Goal: Information Seeking & Learning: Check status

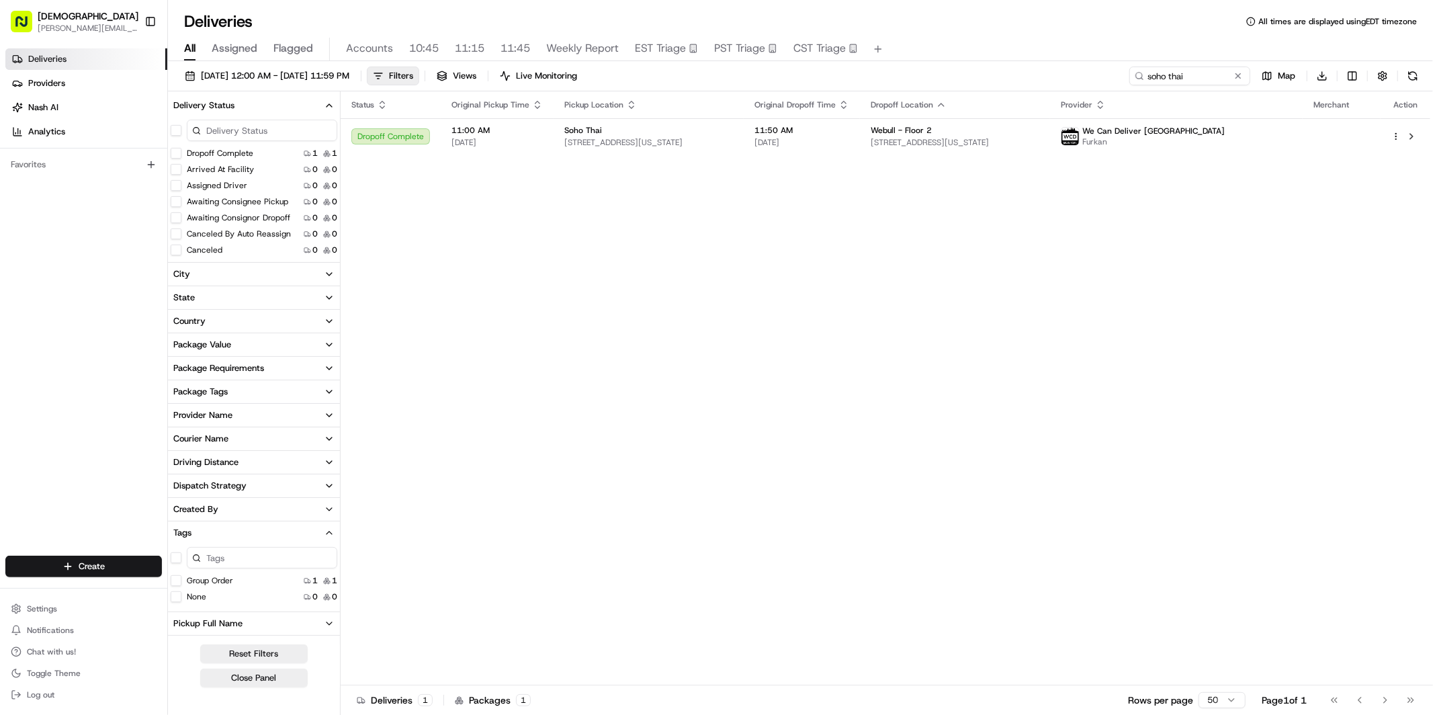
scroll to position [237, 0]
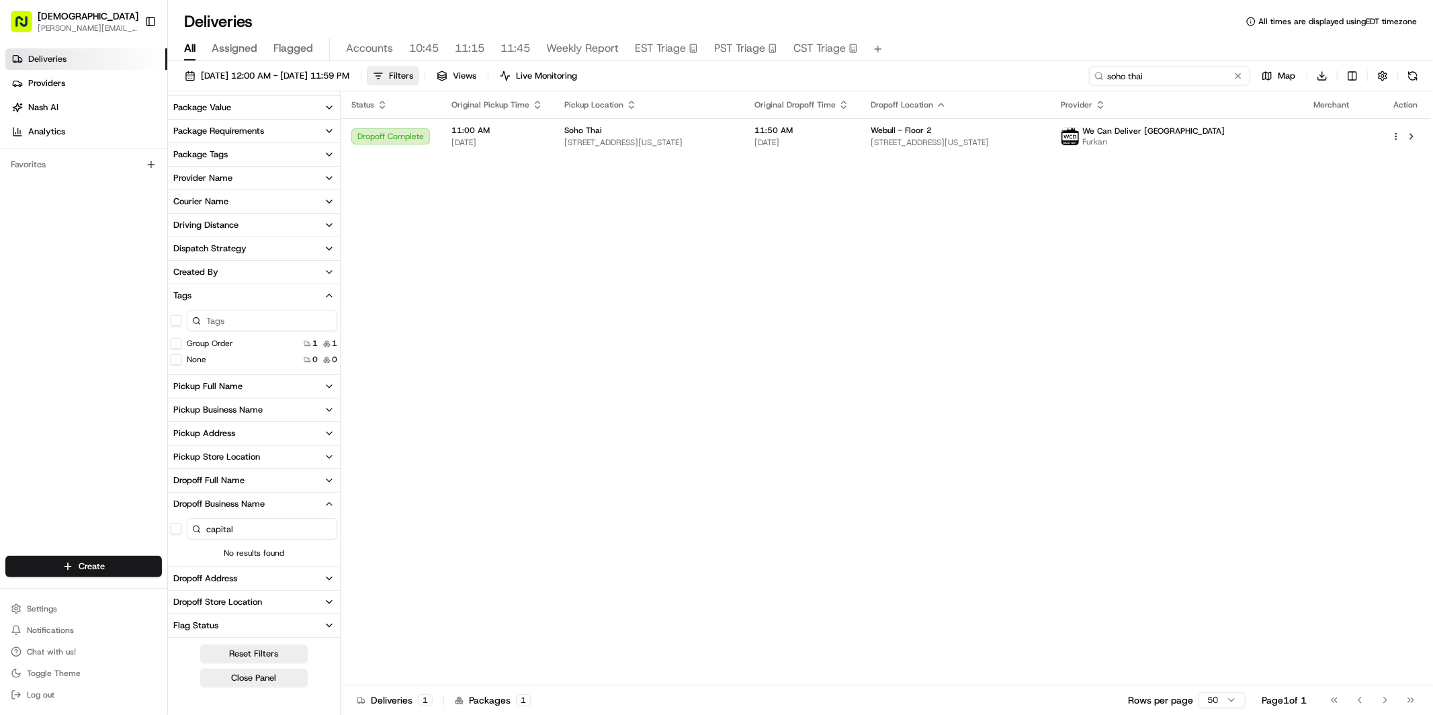
click at [1185, 79] on input "soho thai" at bounding box center [1169, 75] width 161 height 19
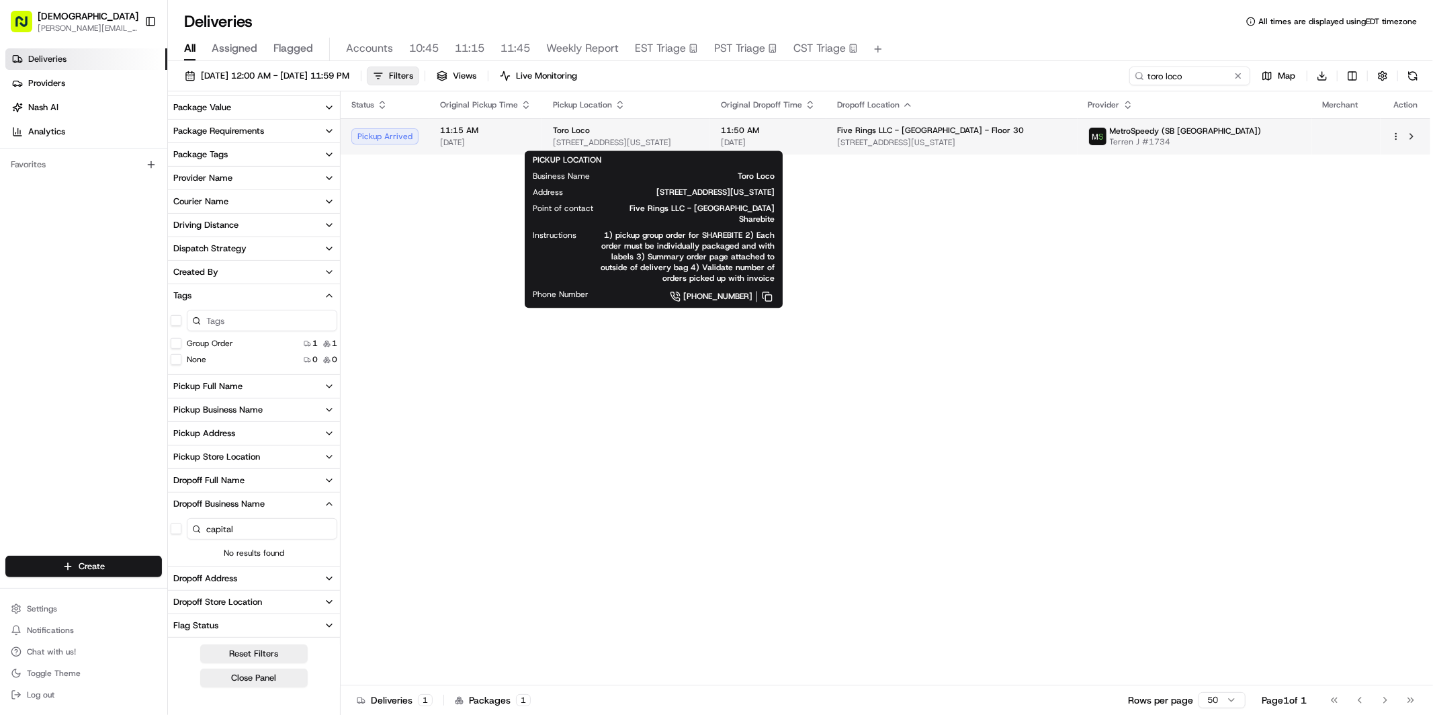
click at [657, 132] on div "Toro Loco" at bounding box center [626, 130] width 146 height 11
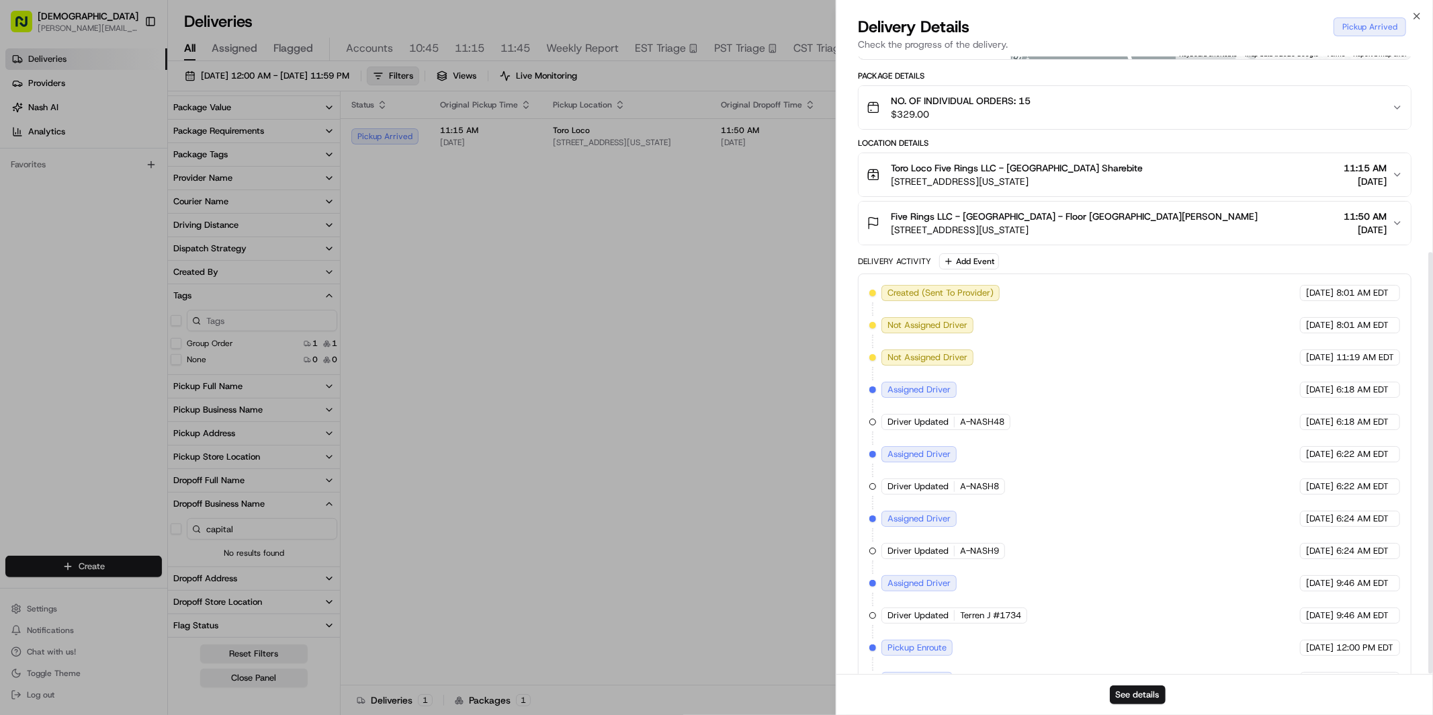
scroll to position [286, 0]
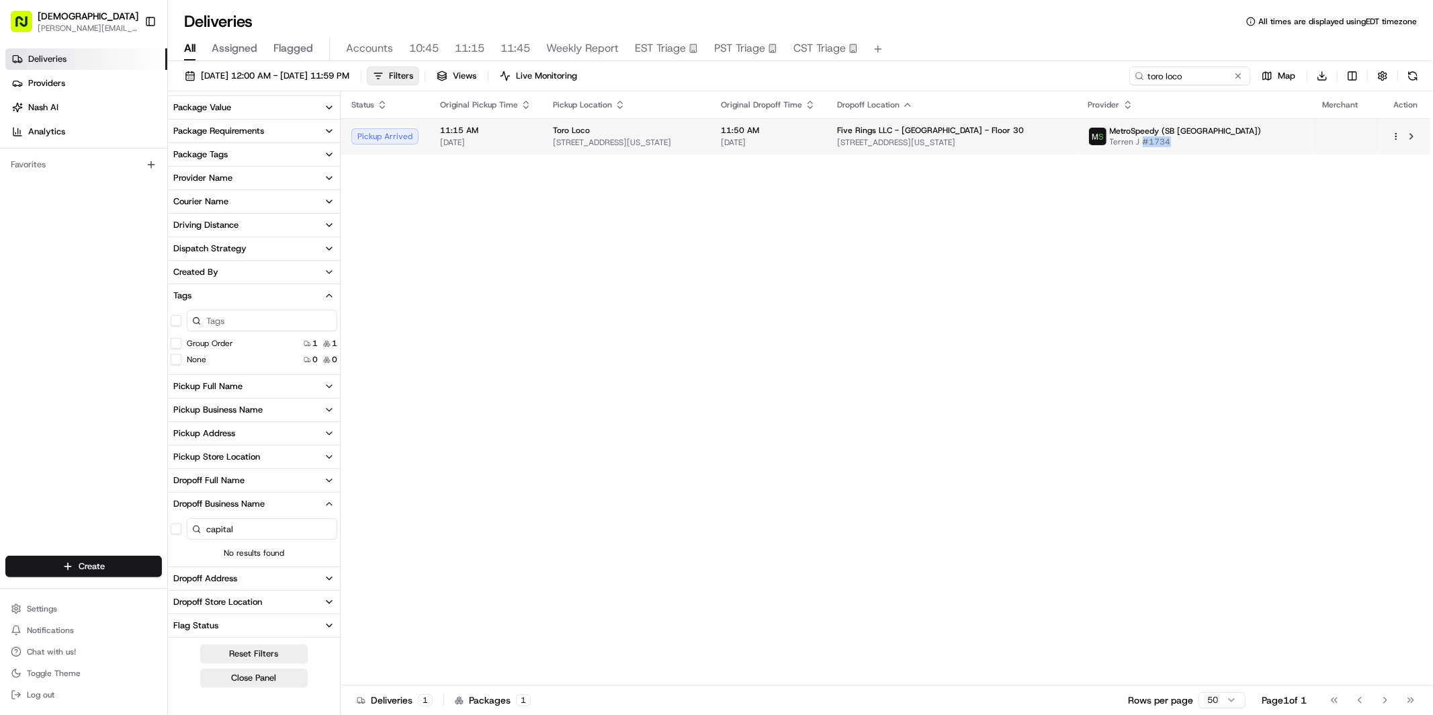
drag, startPoint x: 1246, startPoint y: 142, endPoint x: 1190, endPoint y: 144, distance: 55.8
click at [1190, 145] on div "MetroSpeedy (SB [GEOGRAPHIC_DATA]) Terren J #1734" at bounding box center [1194, 136] width 213 height 21
click at [1175, 80] on input "toro loco" at bounding box center [1169, 75] width 161 height 19
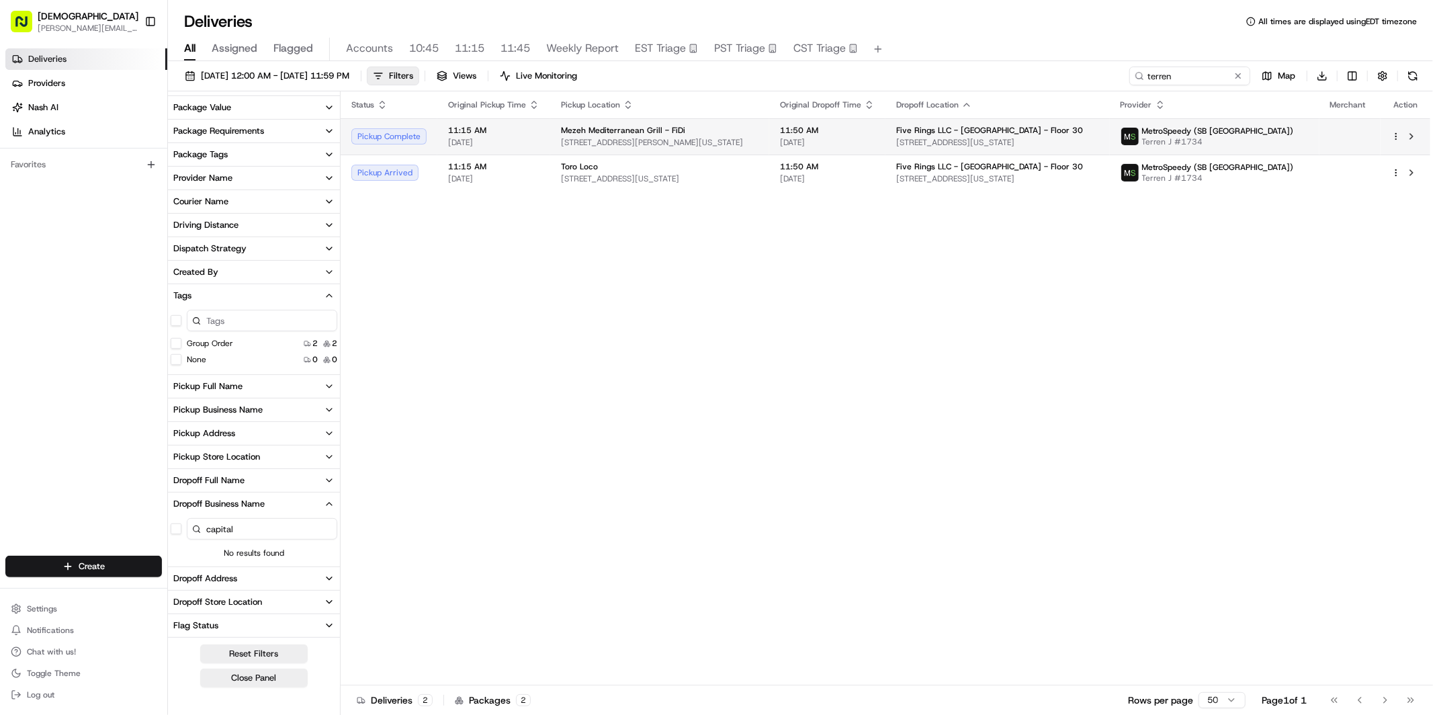
click at [506, 142] on span "[DATE]" at bounding box center [493, 142] width 91 height 11
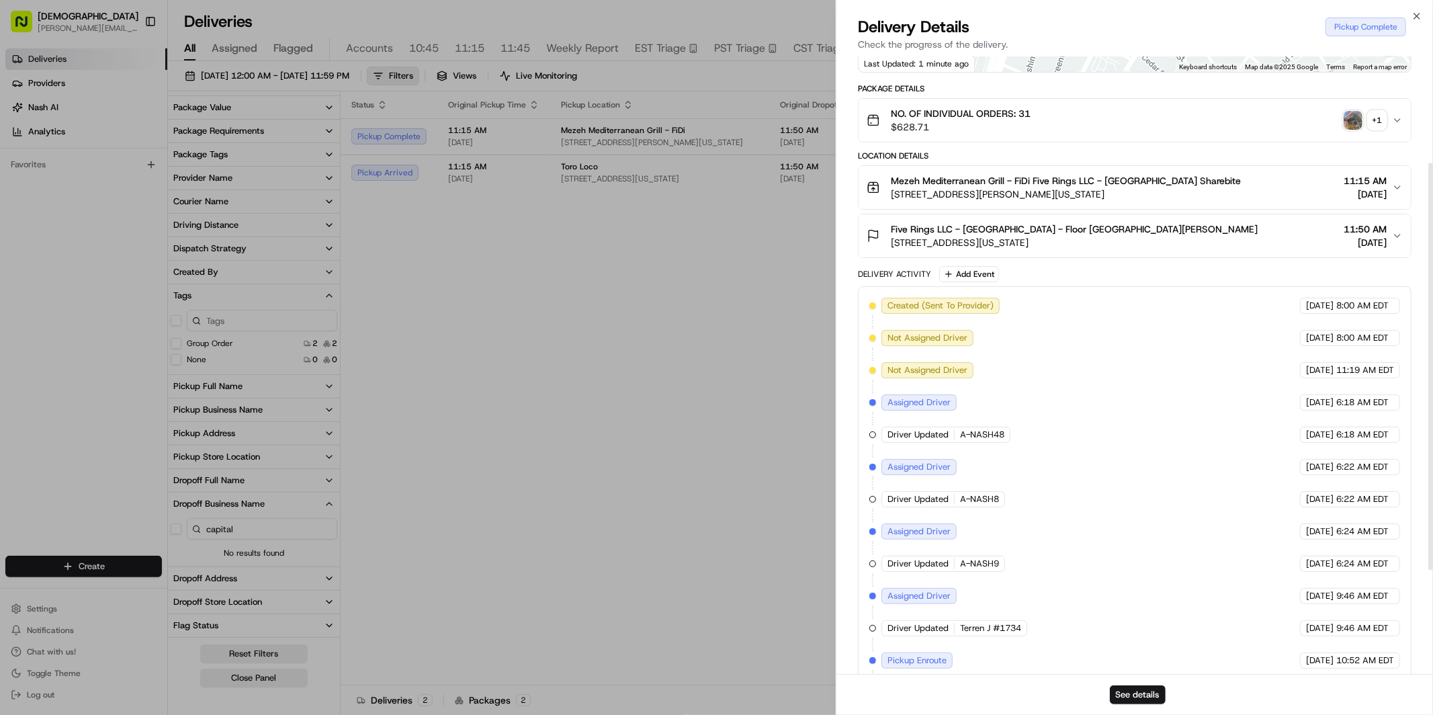
scroll to position [318, 0]
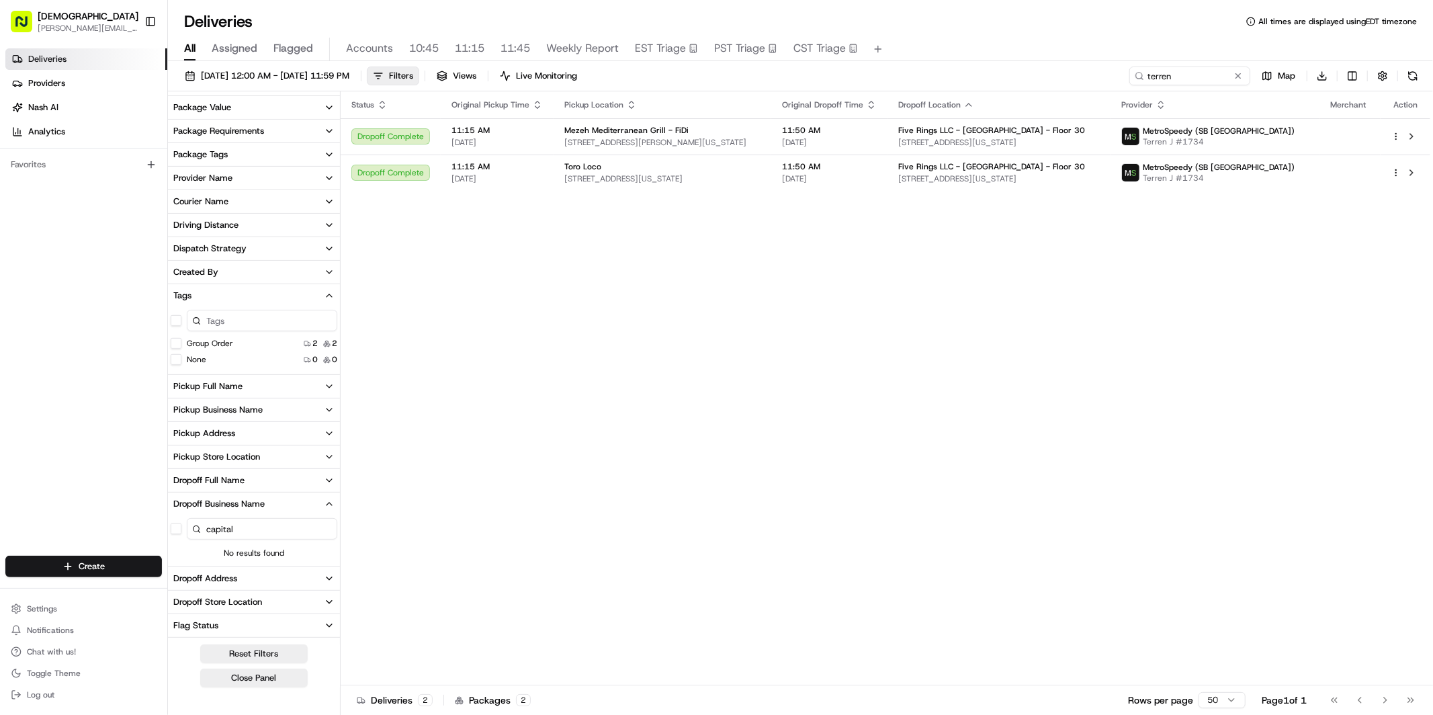
click at [664, 369] on div "Status Original Pickup Time Pickup Location Original Dropoff Time Dropoff Locat…" at bounding box center [884, 388] width 1089 height 594
click at [596, 183] on span "[STREET_ADDRESS][US_STATE]" at bounding box center [662, 178] width 196 height 11
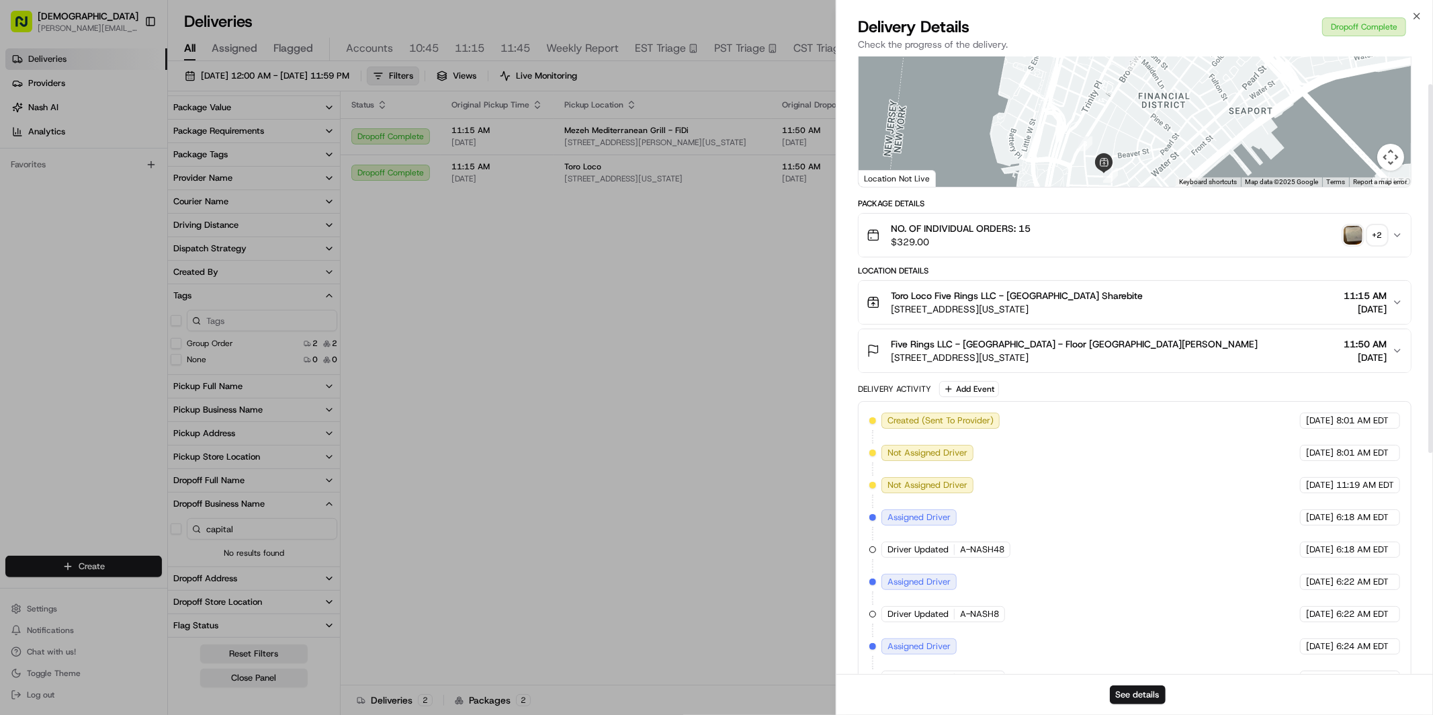
scroll to position [0, 0]
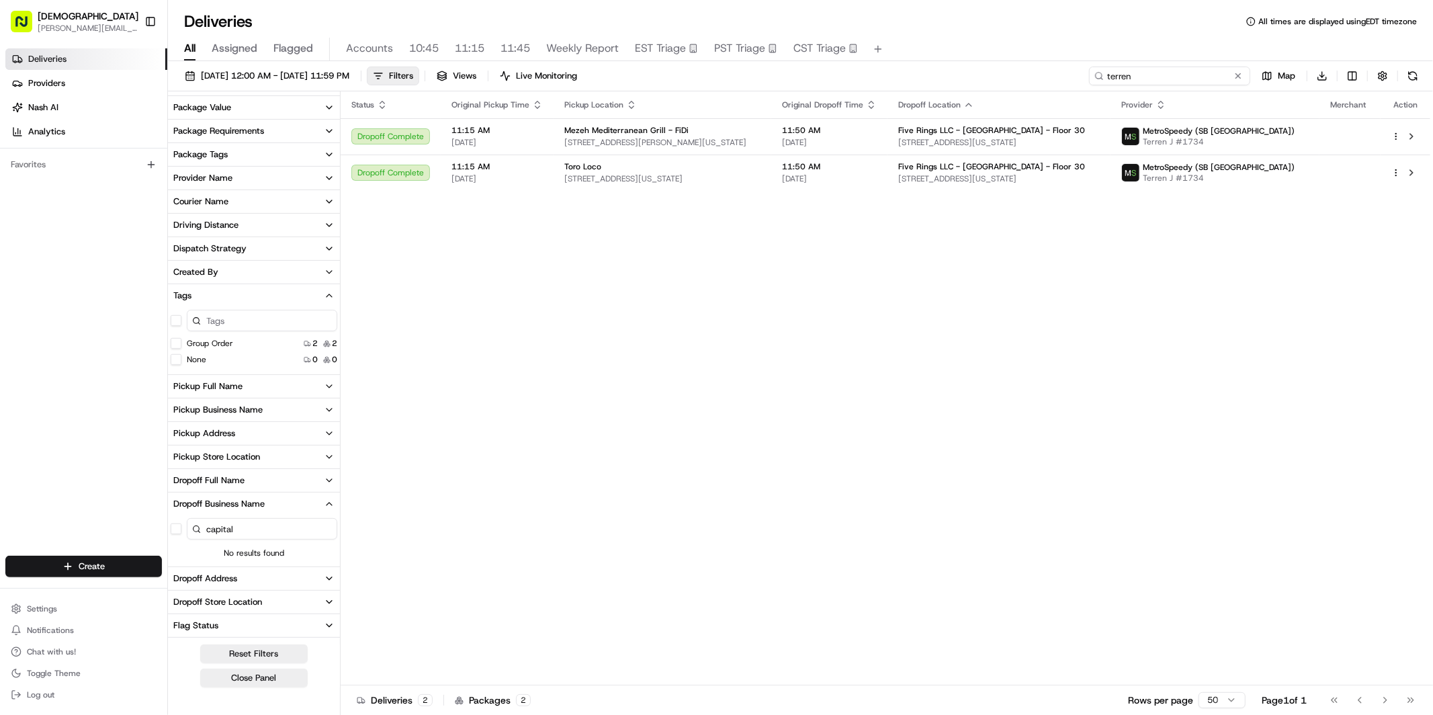
click at [1177, 84] on input "terren" at bounding box center [1169, 75] width 161 height 19
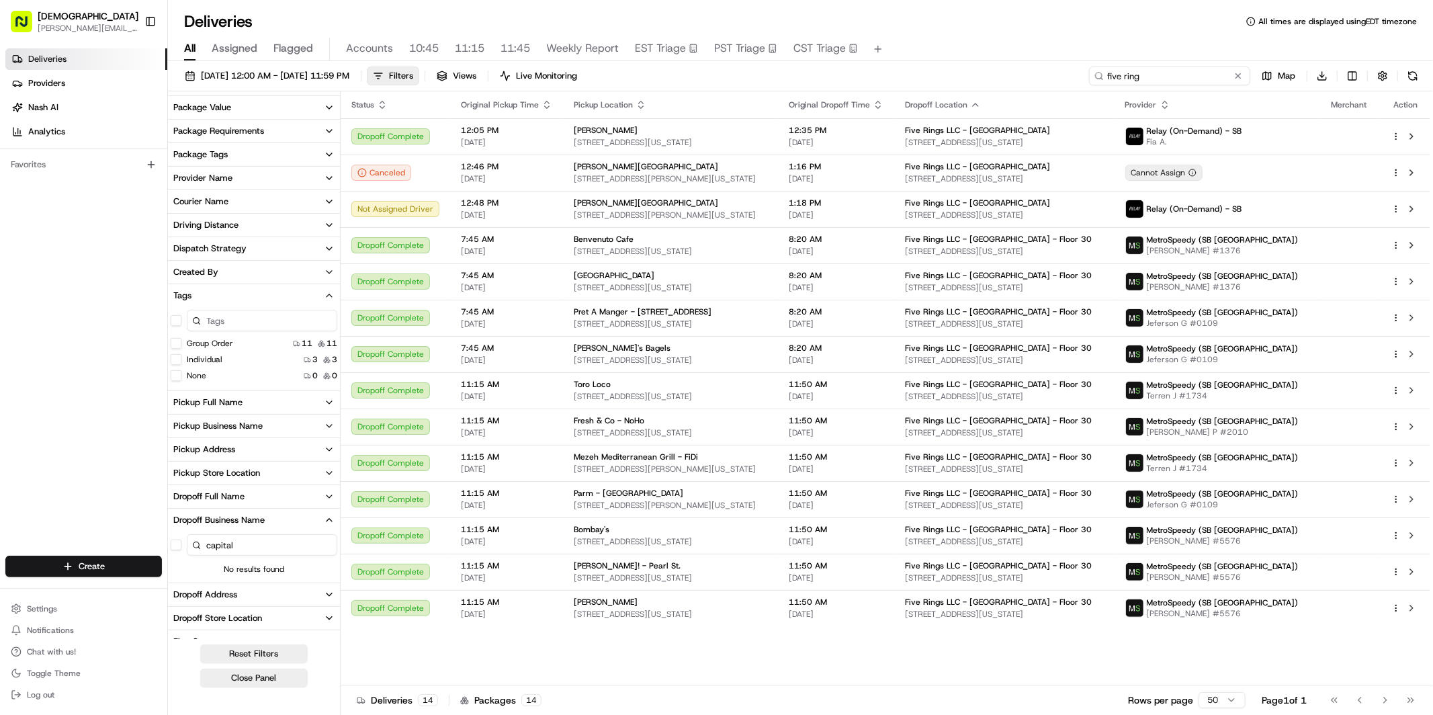
type input "five ring"
click at [177, 343] on Order "Group Order" at bounding box center [176, 343] width 11 height 11
